Goal: Task Accomplishment & Management: Understand process/instructions

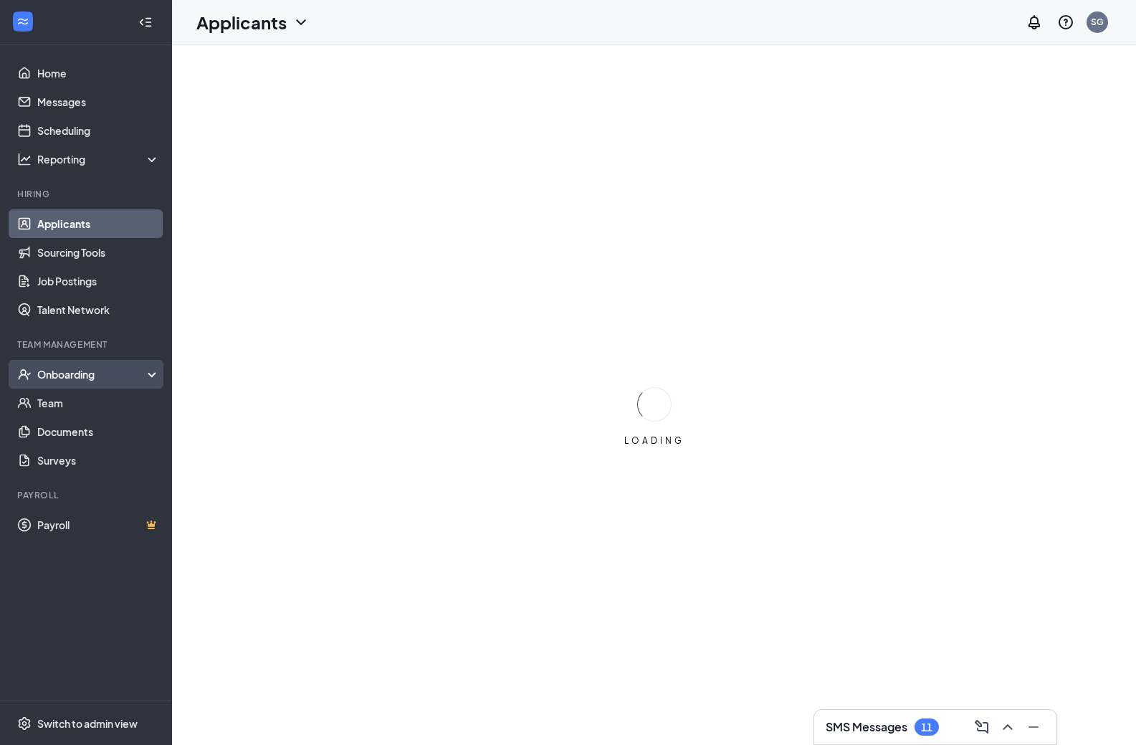
click at [52, 364] on div "Onboarding" at bounding box center [86, 374] width 172 height 29
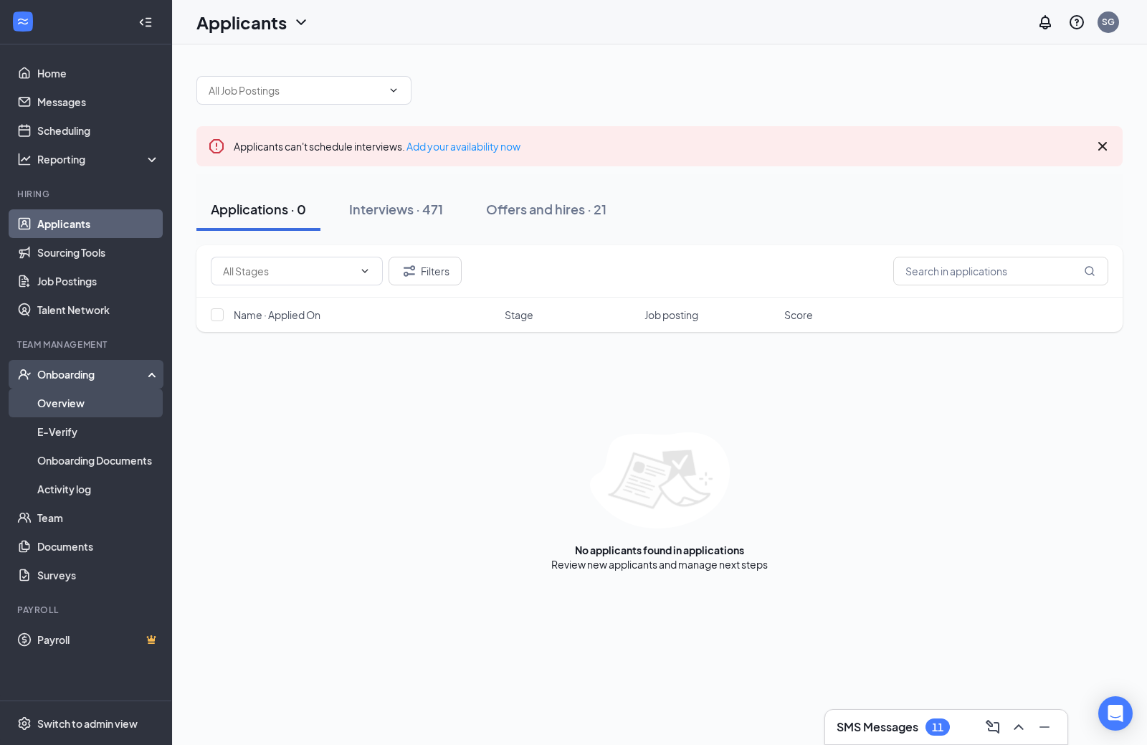
click at [59, 404] on link "Overview" at bounding box center [98, 403] width 123 height 29
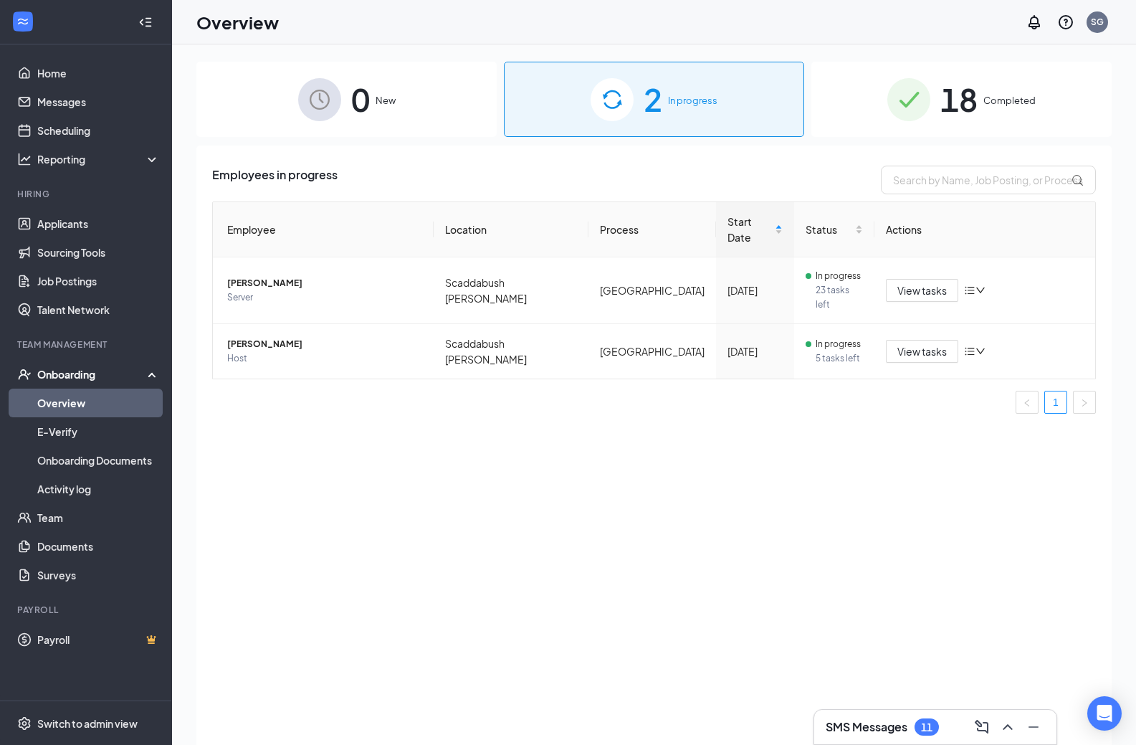
click at [967, 113] on span "18" at bounding box center [959, 99] width 37 height 49
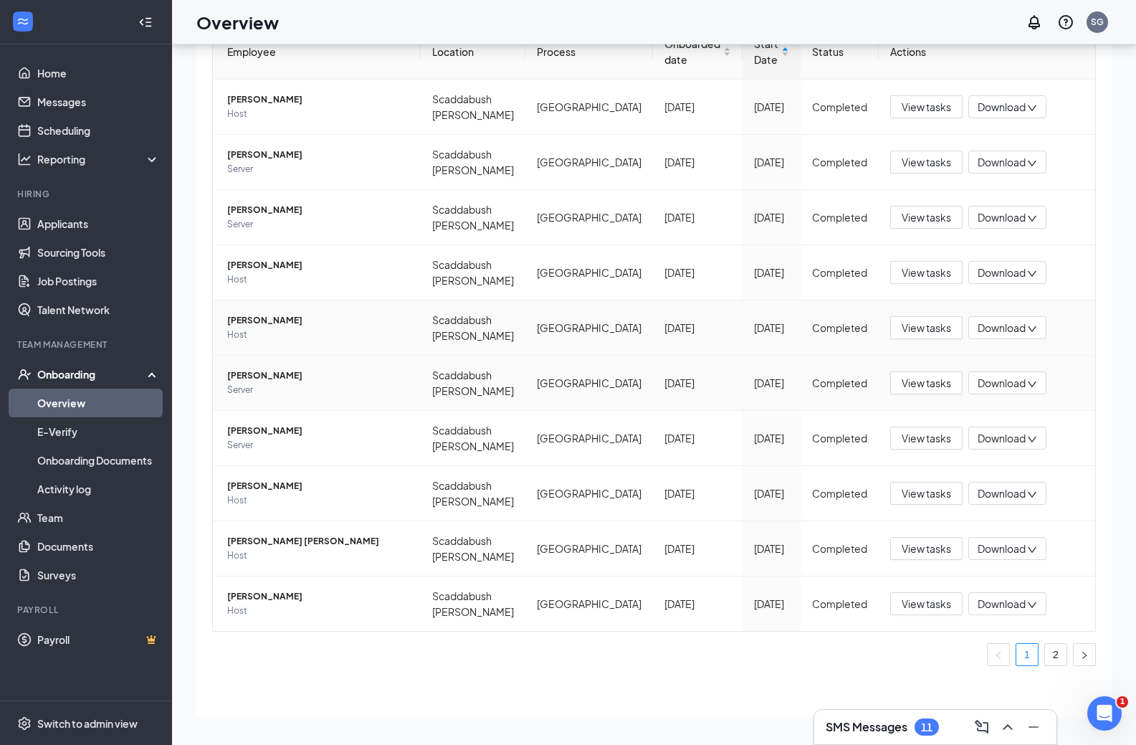
scroll to position [65, 0]
click at [1073, 661] on button "button" at bounding box center [1084, 653] width 23 height 23
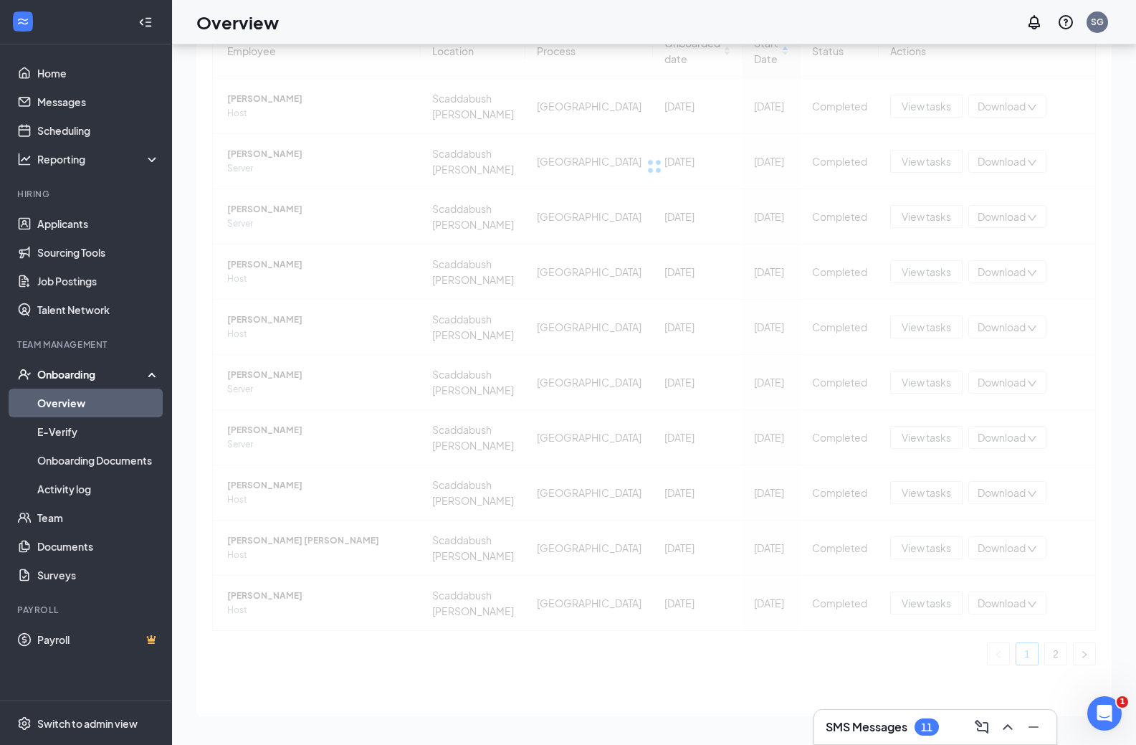
click at [1069, 657] on div "Employee Location Process Onboarded date Start Date Status Actions [PERSON_NAME…" at bounding box center [654, 344] width 884 height 642
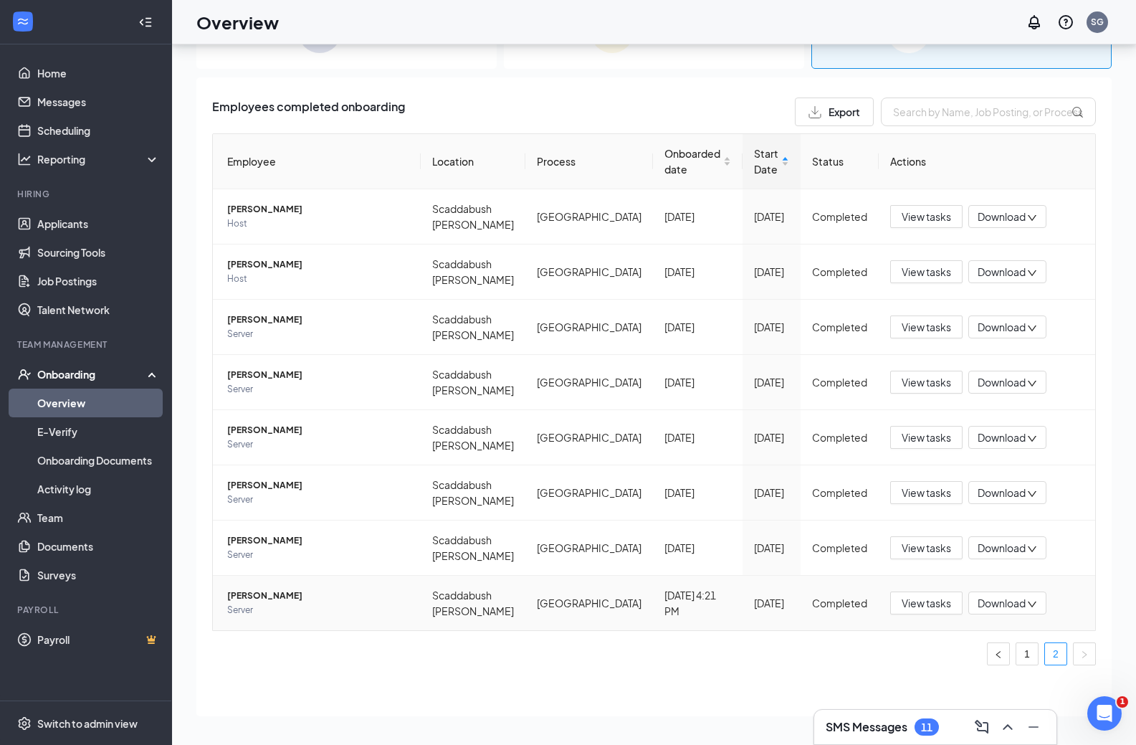
scroll to position [4, 0]
click at [902, 609] on span "View tasks" at bounding box center [926, 603] width 49 height 16
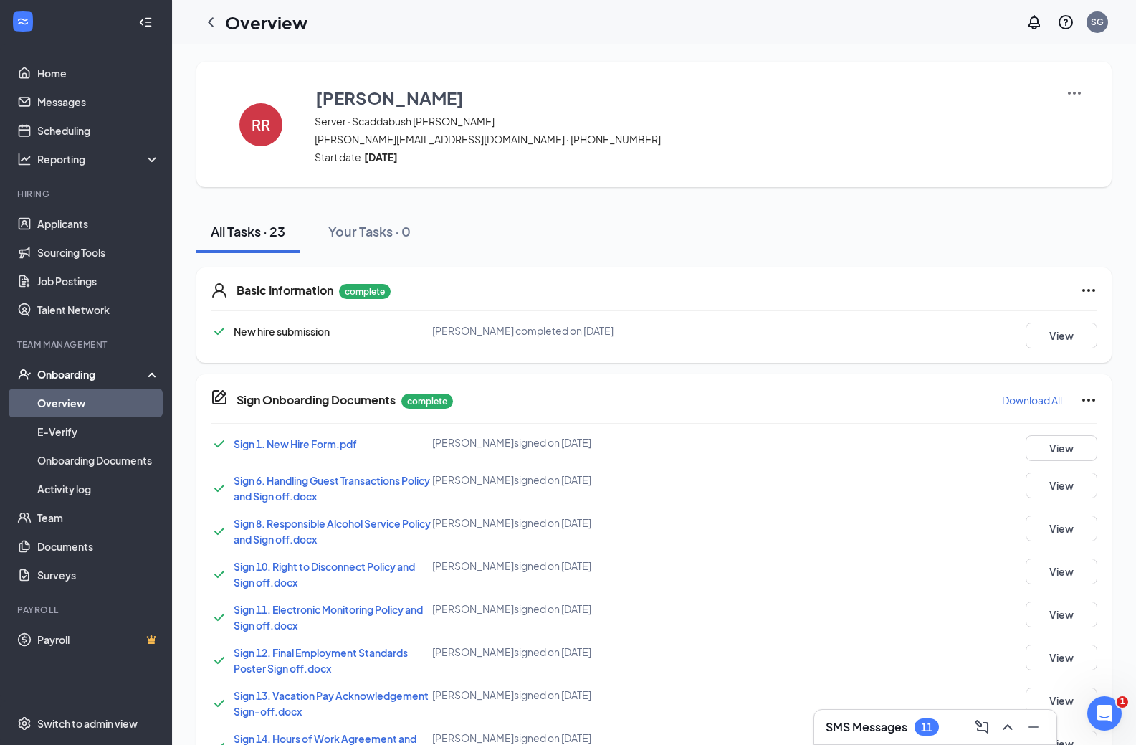
click at [338, 453] on div "Sign 1. New Hire Form.pdf [PERSON_NAME] signed on [DATE] View" at bounding box center [654, 448] width 887 height 26
click at [337, 447] on span "Sign 1. New Hire Form.pdf" at bounding box center [295, 443] width 123 height 13
